Goal: Find specific page/section: Find specific page/section

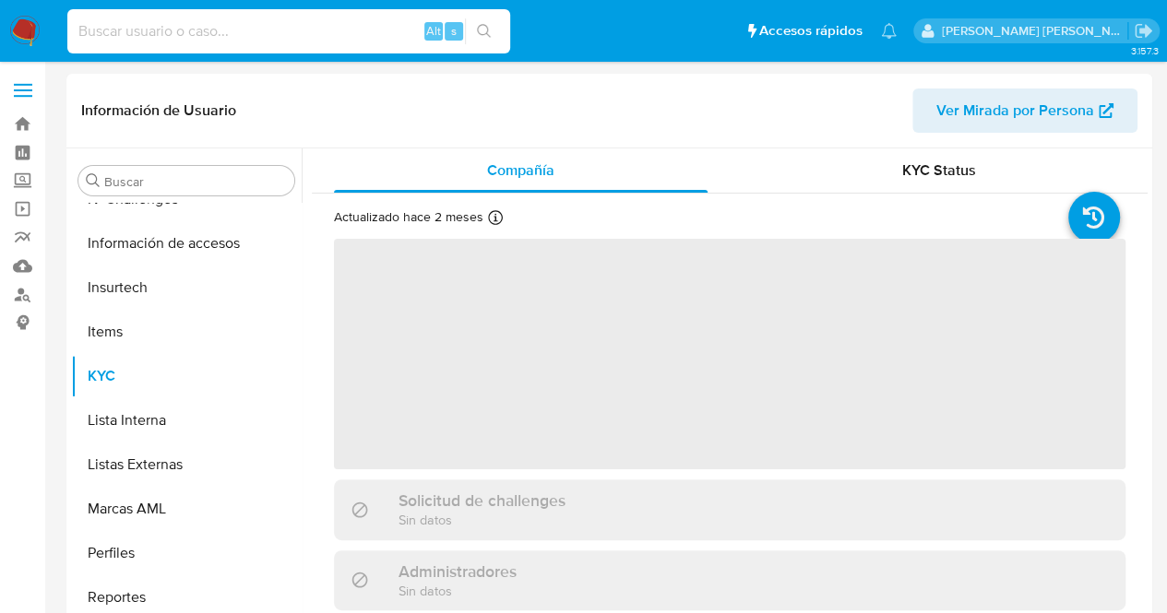
click at [148, 37] on input at bounding box center [288, 31] width 443 height 24
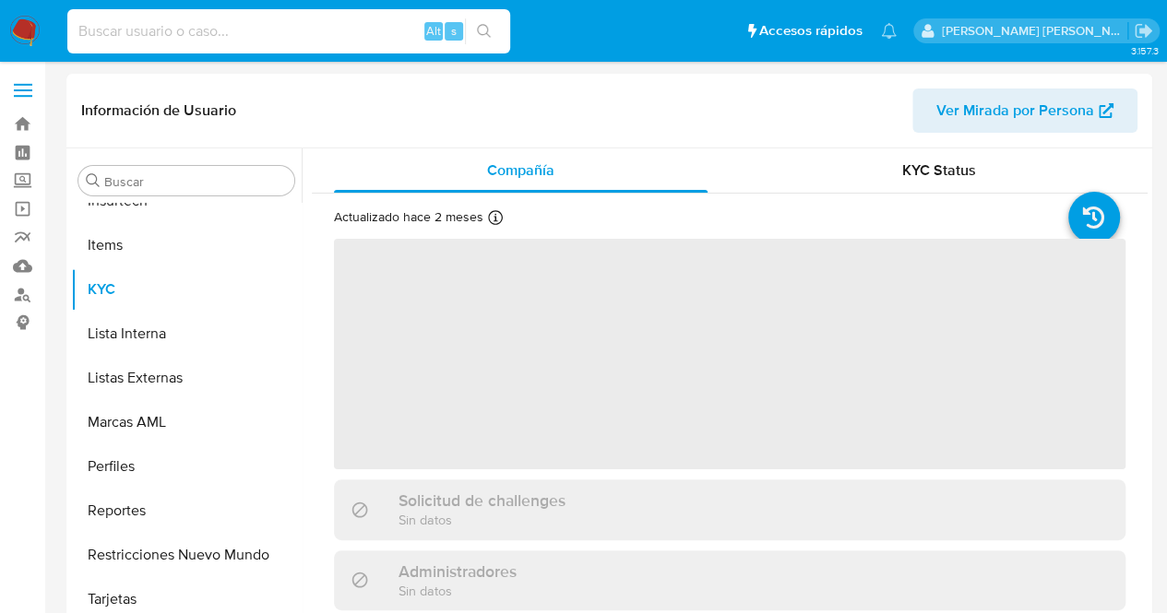
scroll to position [824, 0]
paste input "2006596698"
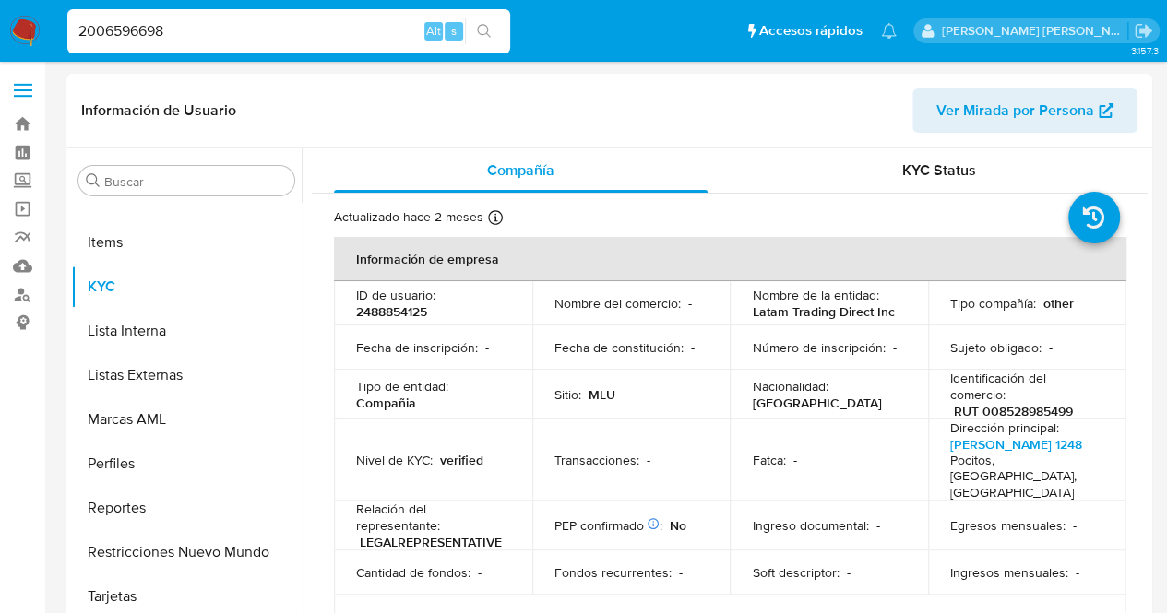
type input "2006596698"
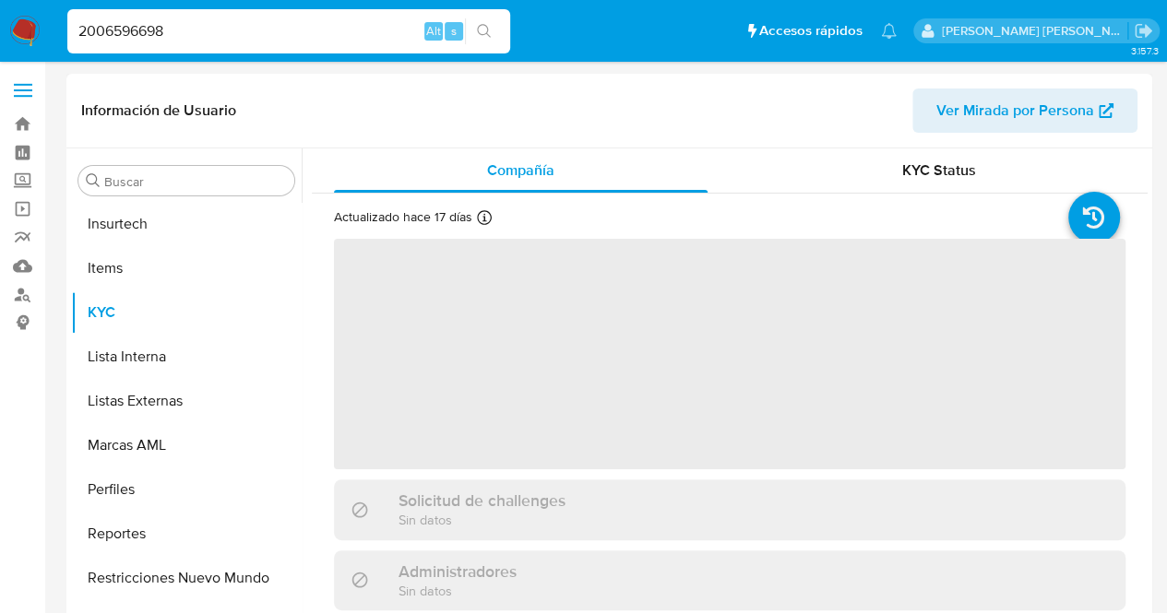
scroll to position [824, 0]
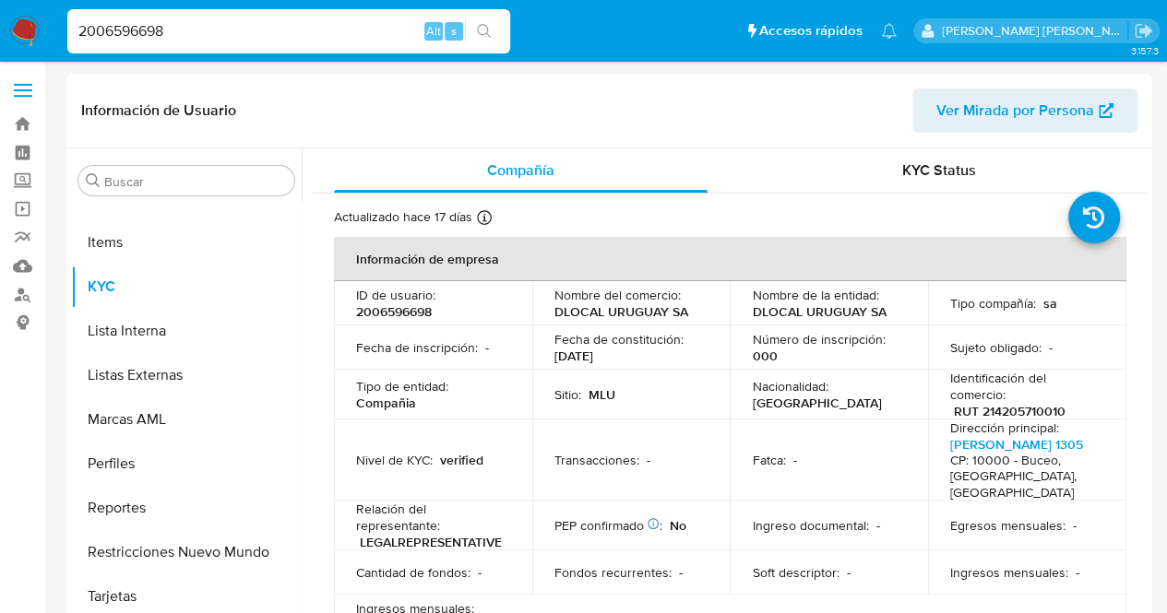
select select "10"
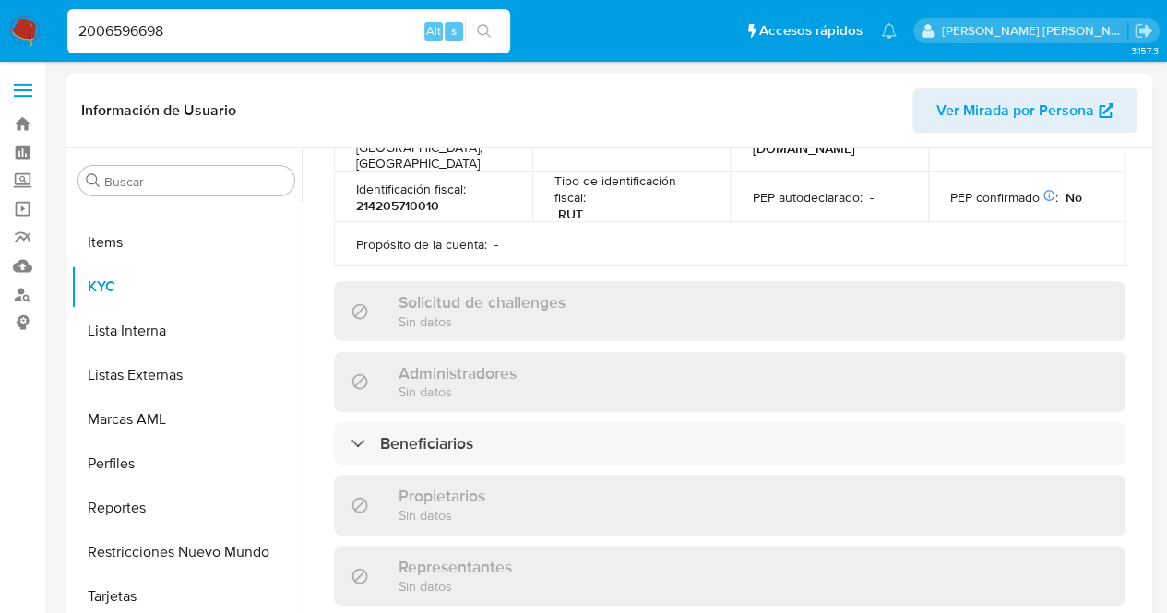
scroll to position [738, 0]
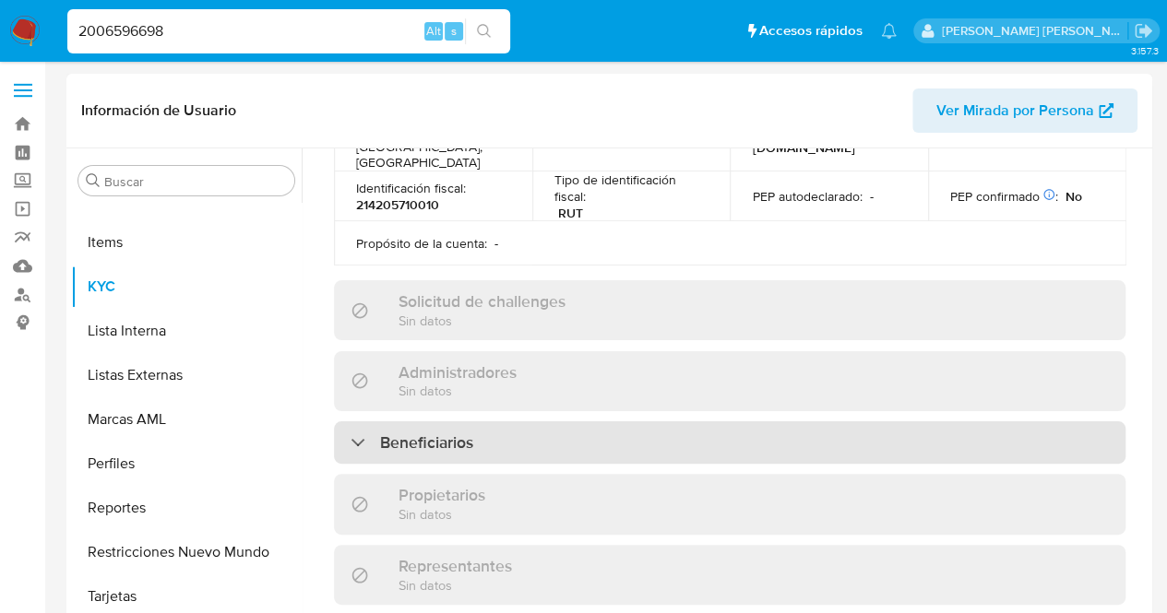
click at [498, 433] on div "Beneficiarios" at bounding box center [729, 442] width 791 height 42
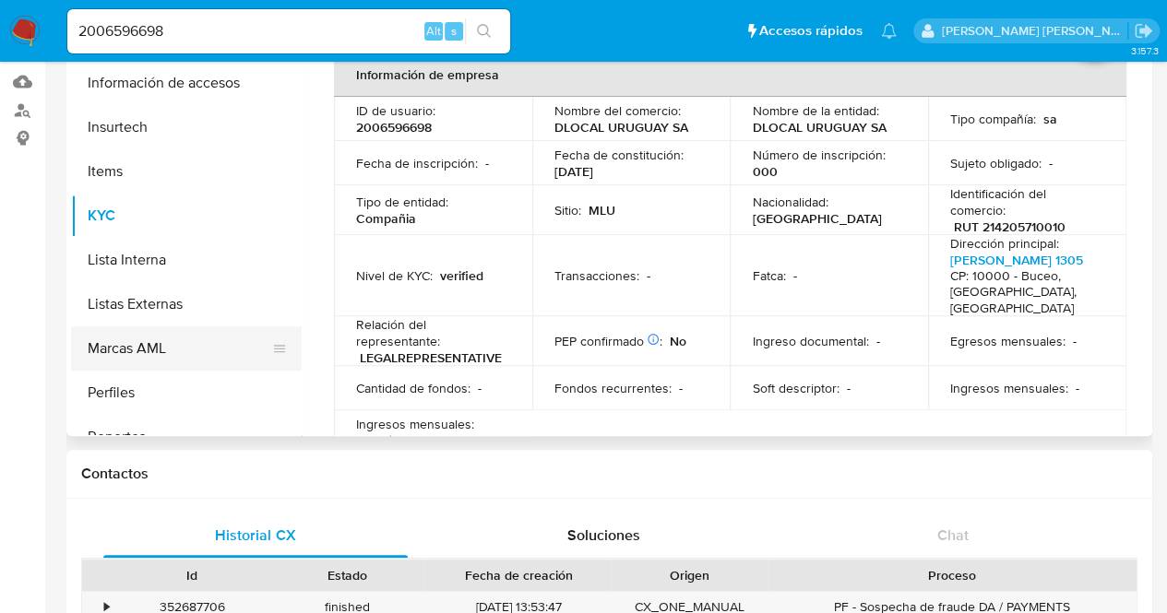
scroll to position [362, 0]
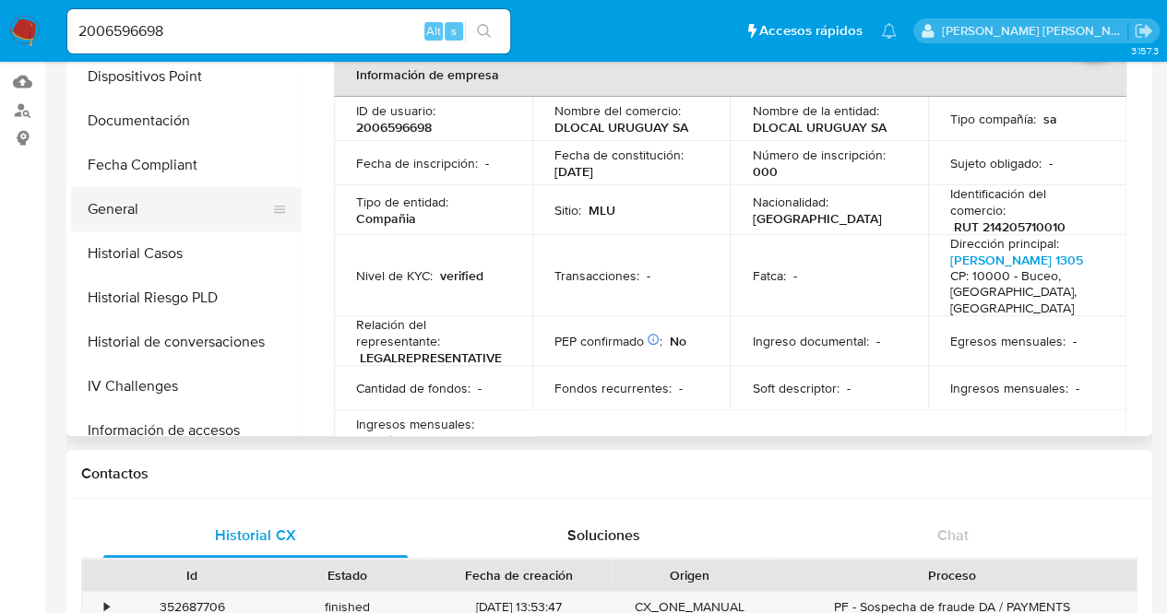
click at [135, 206] on button "General" at bounding box center [179, 209] width 216 height 44
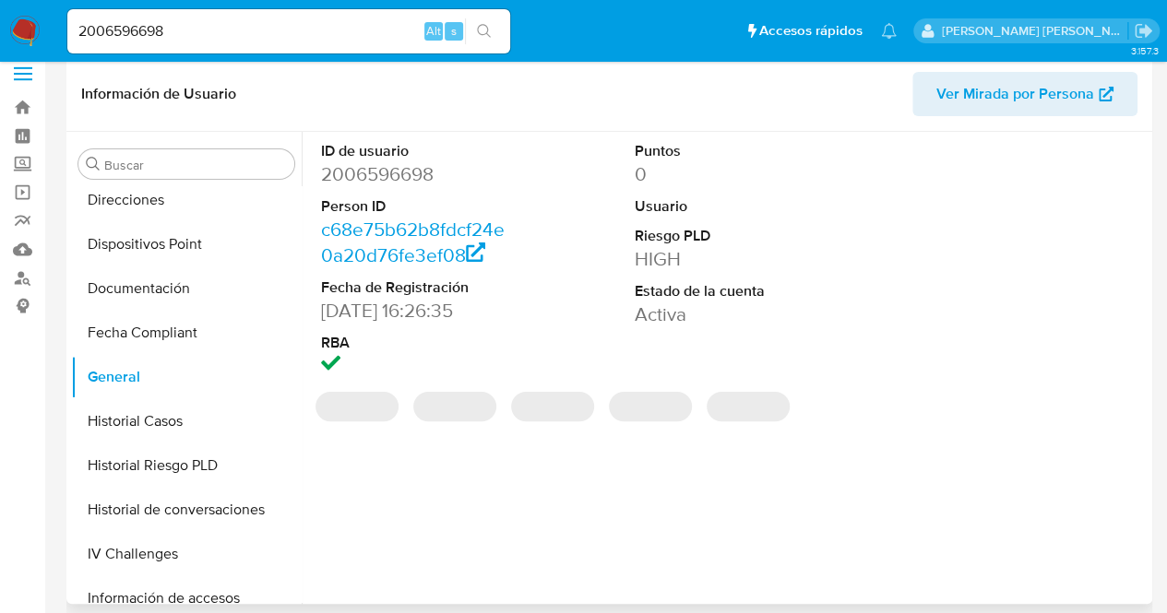
scroll to position [0, 0]
